Goal: Find specific page/section: Find specific page/section

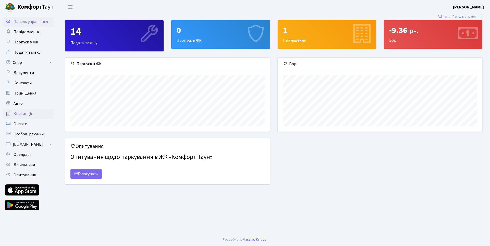
click at [28, 109] on link "Квитанції" at bounding box center [28, 113] width 51 height 10
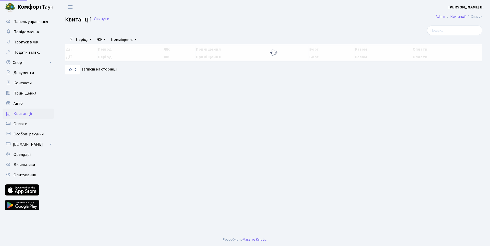
select select "25"
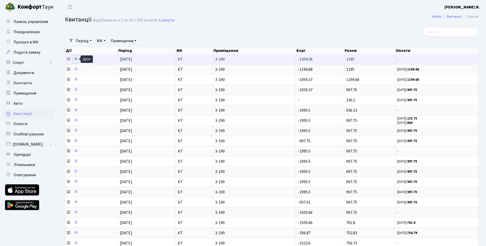
click at [74, 58] on link at bounding box center [76, 59] width 6 height 8
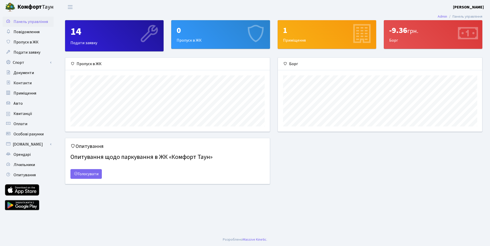
scroll to position [74, 204]
click at [21, 106] on span "Авто" at bounding box center [18, 104] width 9 height 6
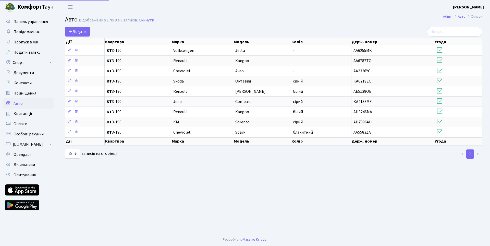
select select "25"
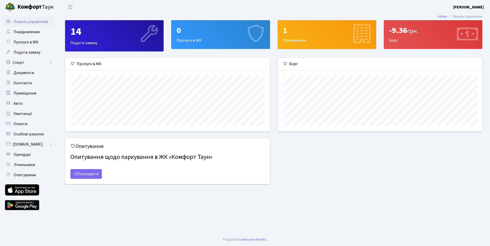
scroll to position [74, 204]
click at [184, 39] on div "0 Пропуск в ЖК" at bounding box center [221, 34] width 98 height 28
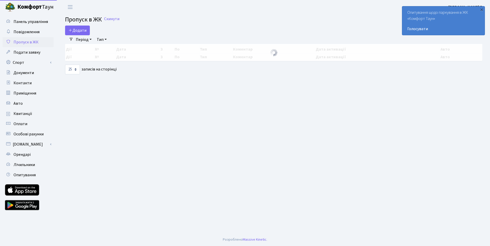
select select "25"
